Goal: Transaction & Acquisition: Purchase product/service

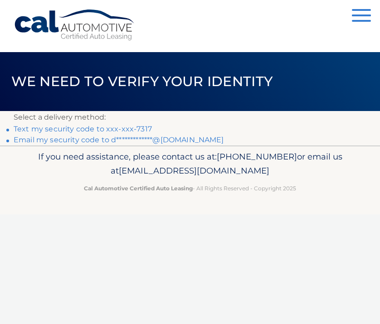
click at [135, 139] on link "**********" at bounding box center [119, 139] width 210 height 9
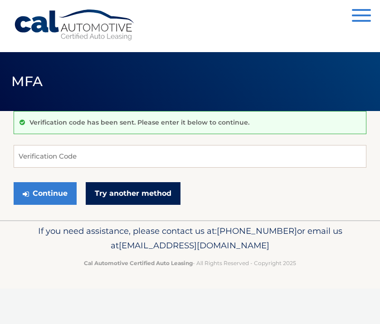
click at [150, 197] on link "Try another method" at bounding box center [133, 193] width 95 height 23
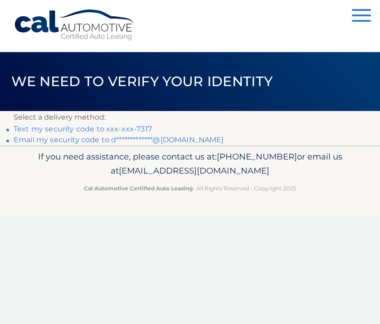
click at [107, 128] on link "Text my security code to xxx-xxx-7317" at bounding box center [83, 129] width 138 height 9
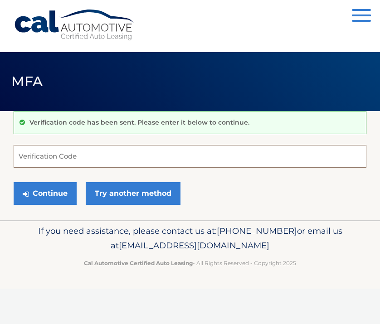
click at [79, 160] on input "Verification Code" at bounding box center [190, 156] width 352 height 23
type input "051549"
click at [45, 193] on button "Continue" at bounding box center [45, 193] width 63 height 23
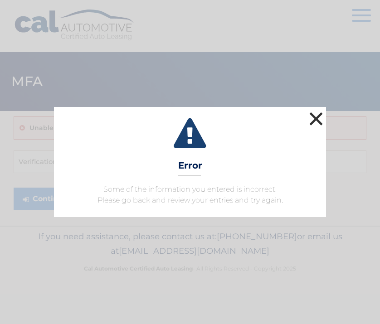
click at [322, 114] on button "×" at bounding box center [316, 119] width 18 height 18
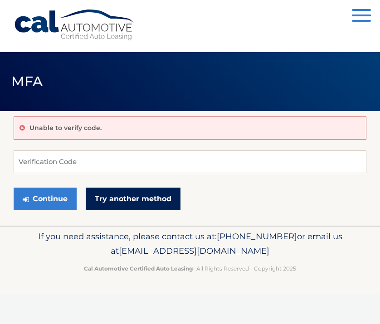
click at [129, 202] on link "Try another method" at bounding box center [133, 199] width 95 height 23
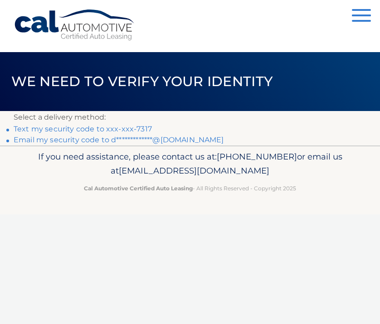
click at [110, 140] on link "**********" at bounding box center [119, 139] width 210 height 9
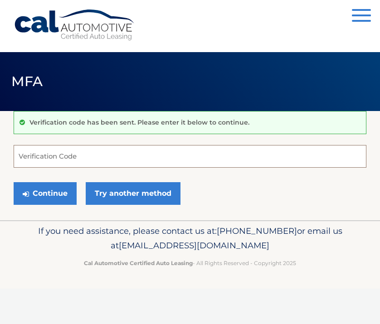
click at [46, 162] on input "Verification Code" at bounding box center [190, 156] width 352 height 23
type input "0"
type input "316839"
click at [45, 193] on button "Continue" at bounding box center [45, 193] width 63 height 23
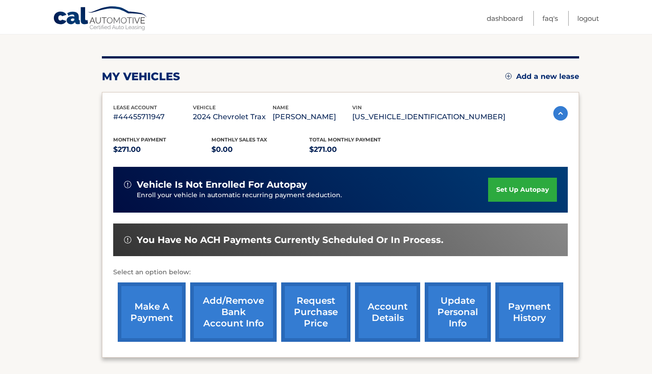
scroll to position [106, 0]
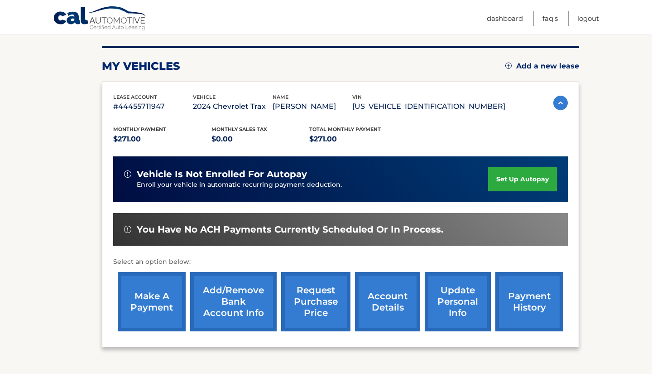
click at [160, 298] on link "make a payment" at bounding box center [152, 301] width 68 height 59
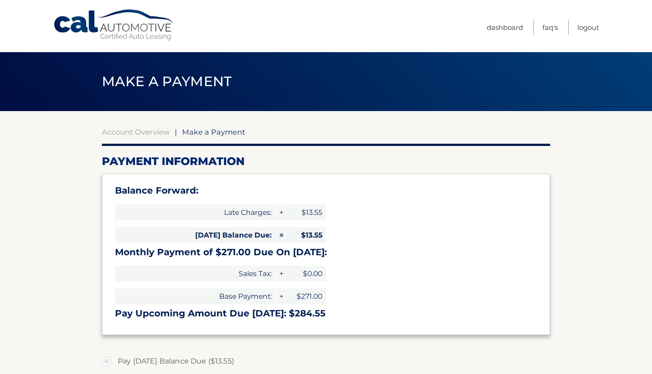
select select "MDkwNGMwODctZTZkNy00ODhlLWEzZjQtNWYyZDlhYWNjOTQ0"
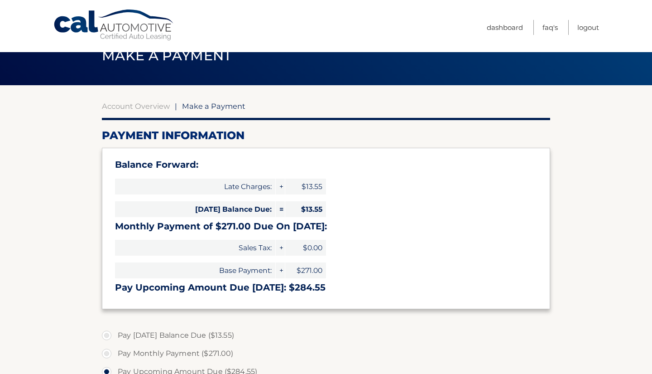
scroll to position [27, 0]
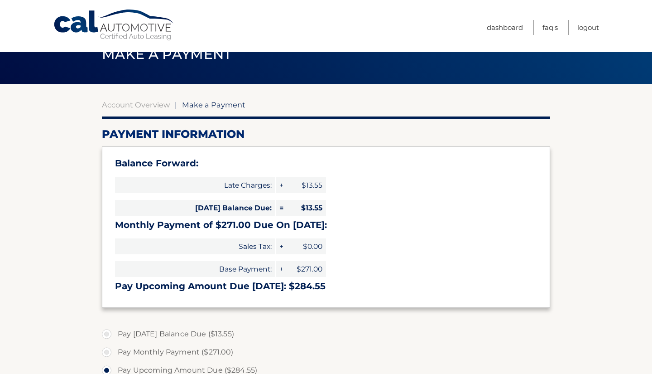
click at [470, 198] on div "Balance Forward: Late Charges: + $13.55 [DATE] Balance Due: = $13.55 Monthly Pa…" at bounding box center [326, 226] width 448 height 161
drag, startPoint x: 324, startPoint y: 208, endPoint x: 286, endPoint y: 197, distance: 39.1
click at [286, 197] on div "[DATE] Balance Due: = $13.55" at bounding box center [220, 207] width 211 height 23
click at [321, 204] on span "$13.55" at bounding box center [305, 208] width 41 height 16
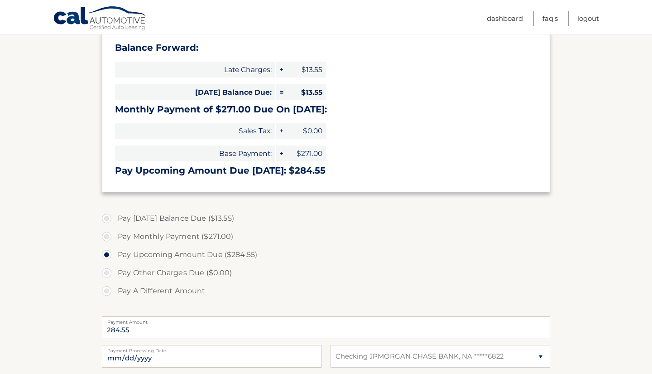
scroll to position [147, 0]
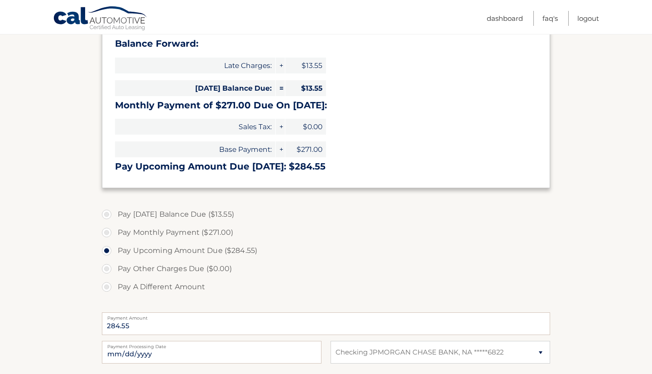
click at [108, 209] on label "Pay [DATE] Balance Due ($13.55)" at bounding box center [326, 214] width 448 height 18
click at [108, 209] on input "Pay [DATE] Balance Due ($13.55)" at bounding box center [110, 212] width 9 height 14
radio input "true"
type input "13.55"
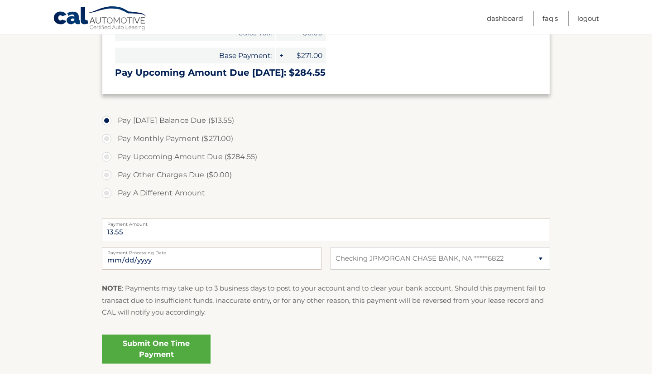
scroll to position [248, 0]
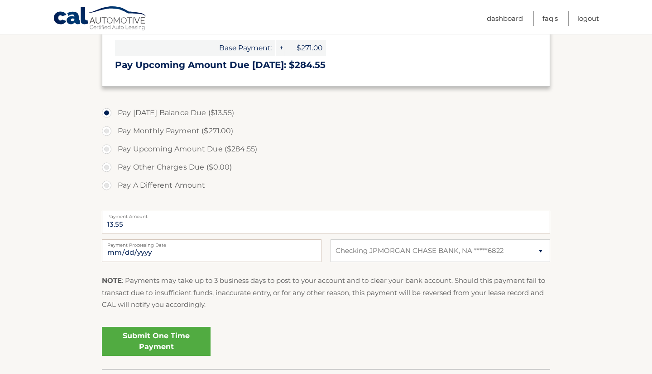
click at [173, 333] on link "Submit One Time Payment" at bounding box center [156, 341] width 109 height 29
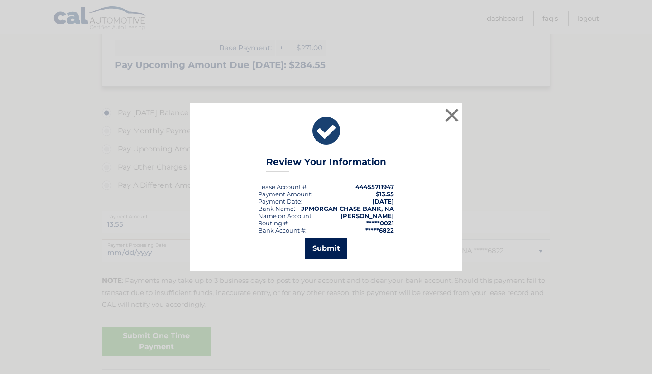
click at [332, 246] on button "Submit" at bounding box center [326, 248] width 42 height 22
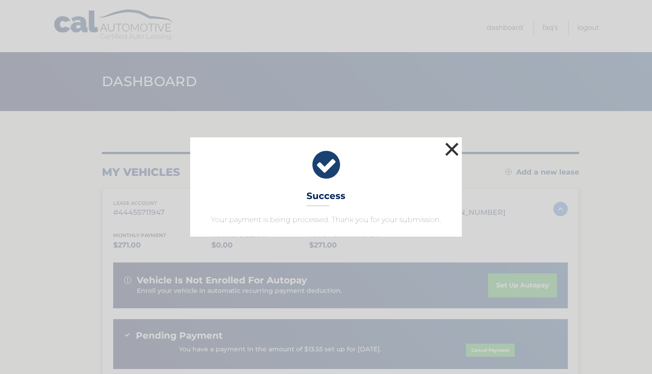
click at [448, 146] on button "×" at bounding box center [452, 149] width 18 height 18
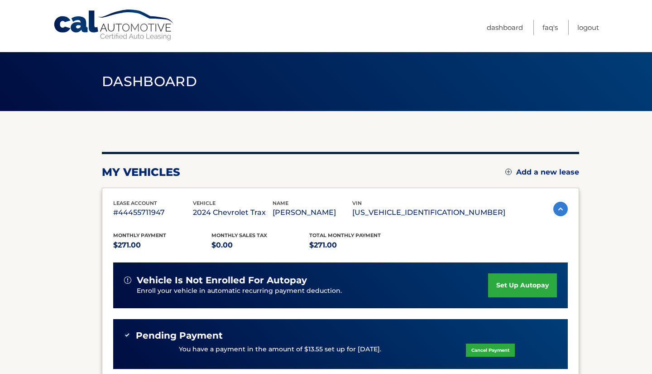
click at [134, 39] on link "Cal Automotive" at bounding box center [114, 25] width 122 height 32
